Goal: Transaction & Acquisition: Subscribe to service/newsletter

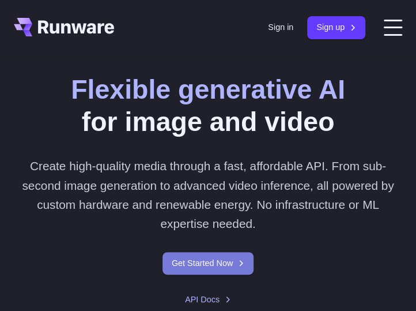
click at [202, 265] on link "Get Started Now" at bounding box center [208, 263] width 91 height 22
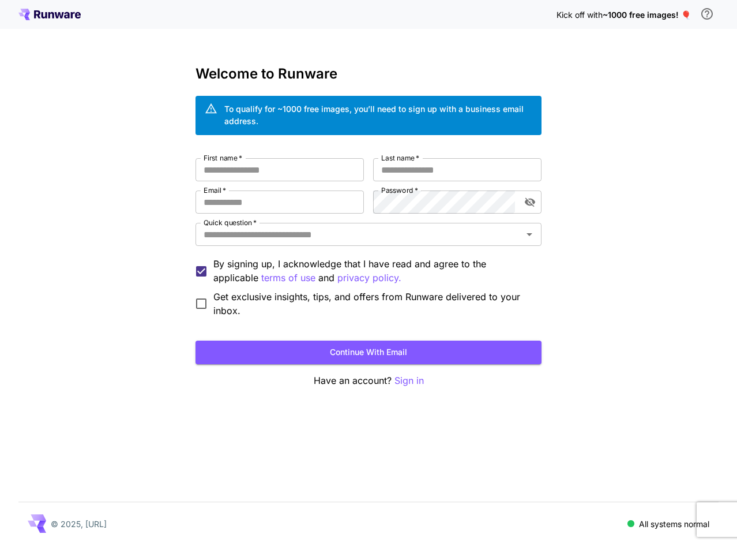
click at [647, 14] on span "~1000 free images! 🎈" at bounding box center [647, 15] width 88 height 10
click at [33, 15] on icon at bounding box center [49, 15] width 62 height 12
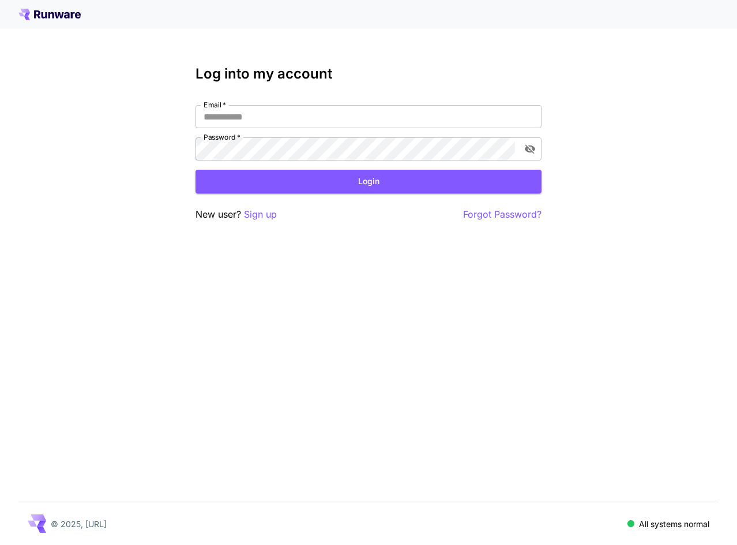
click at [77, 24] on div at bounding box center [368, 14] width 737 height 29
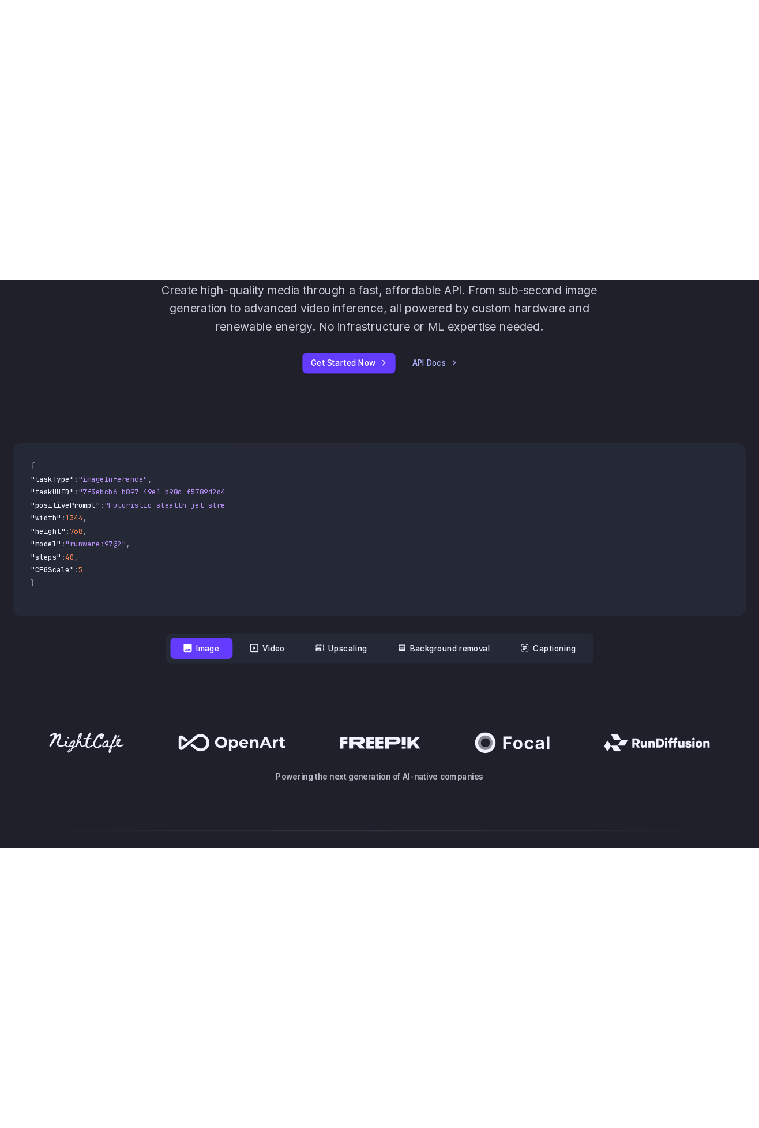
scroll to position [201, 0]
